Goal: Task Accomplishment & Management: Use online tool/utility

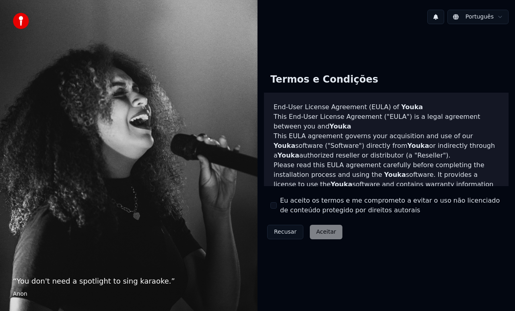
click at [327, 229] on div "Recusar Aceitar" at bounding box center [305, 231] width 82 height 21
click at [279, 209] on div "Eu aceito os termos e me comprometo a evitar o uso não licenciado de conteúdo p…" at bounding box center [386, 205] width 232 height 19
click at [276, 206] on button "Eu aceito os termos e me comprometo a evitar o uso não licenciado de conteúdo p…" at bounding box center [273, 205] width 6 height 6
click at [314, 229] on button "Aceitar" at bounding box center [326, 232] width 33 height 14
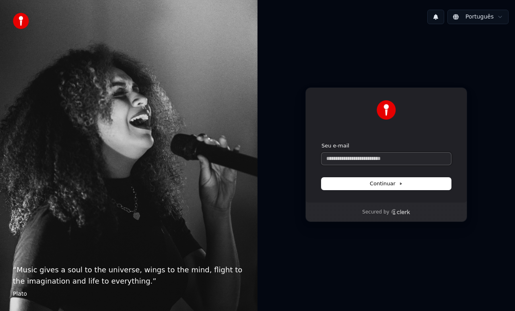
click at [395, 155] on input "Seu e-mail" at bounding box center [387, 159] width 130 height 12
click at [384, 185] on span "Continuar" at bounding box center [386, 183] width 33 height 7
type input "**********"
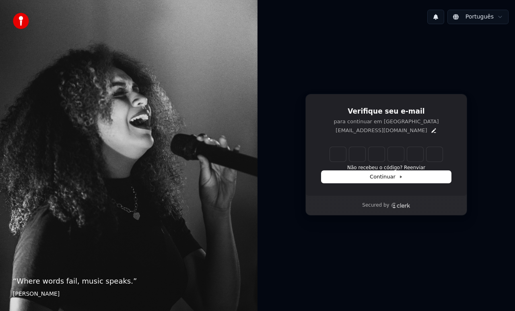
click at [336, 156] on input "Enter verification code" at bounding box center [386, 154] width 113 height 14
type input "******"
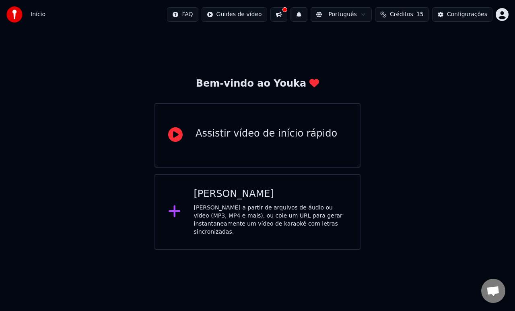
click at [239, 191] on div "Criar Karaokê" at bounding box center [270, 194] width 153 height 13
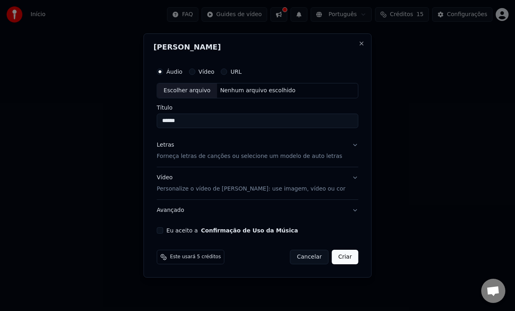
type input "******"
click at [348, 145] on button "Letras Forneça letras de canções ou selecione um modelo de auto letras" at bounding box center [258, 150] width 202 height 32
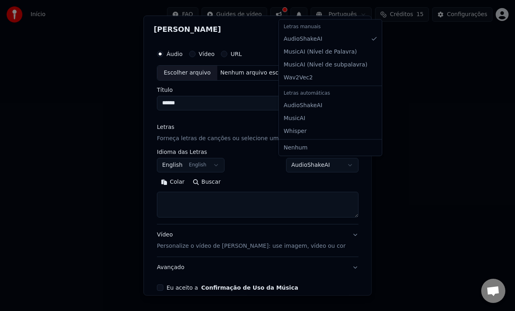
click at [344, 164] on body "**********" at bounding box center [257, 125] width 515 height 250
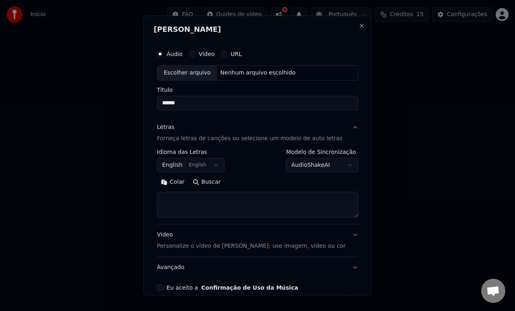
click at [401, 153] on div at bounding box center [257, 155] width 515 height 311
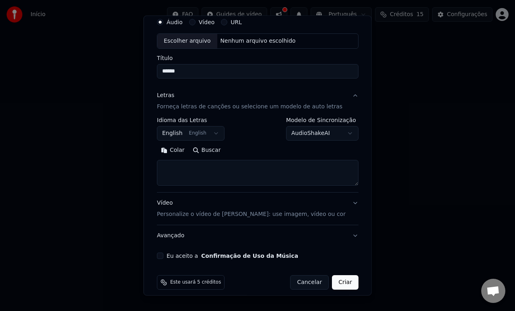
scroll to position [39, 0]
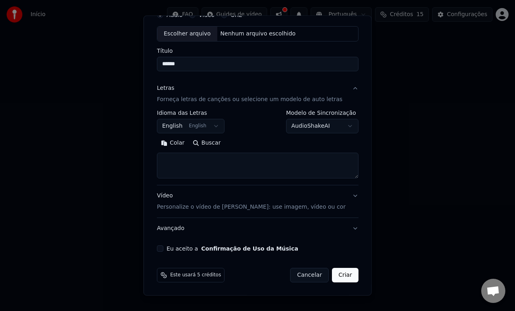
click at [163, 249] on button "Eu aceito a Confirmação de Uso da Música" at bounding box center [160, 248] width 6 height 6
click at [343, 276] on button "Criar" at bounding box center [345, 275] width 27 height 14
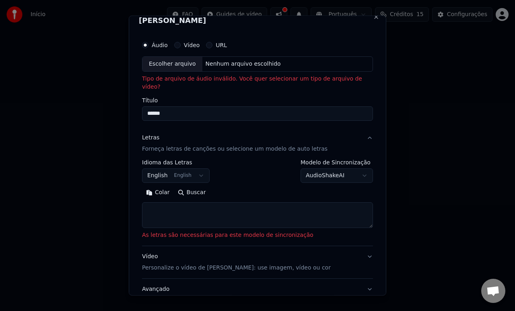
scroll to position [3, 0]
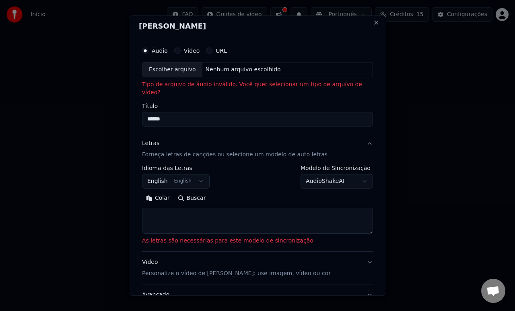
click at [181, 50] on button "Vídeo" at bounding box center [177, 50] width 6 height 6
click at [149, 51] on button "Áudio" at bounding box center [145, 50] width 6 height 6
click at [235, 71] on div "Nenhum arquivo escolhido" at bounding box center [243, 70] width 82 height 8
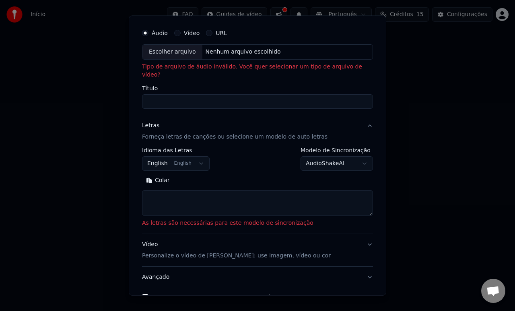
scroll to position [0, 0]
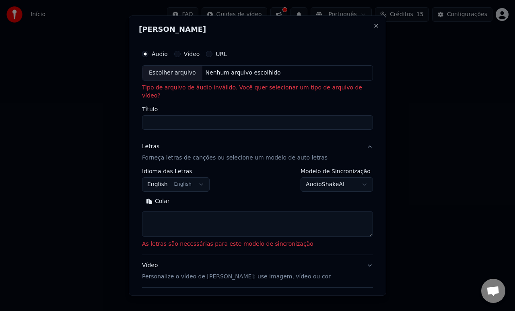
select select
